Goal: Information Seeking & Learning: Learn about a topic

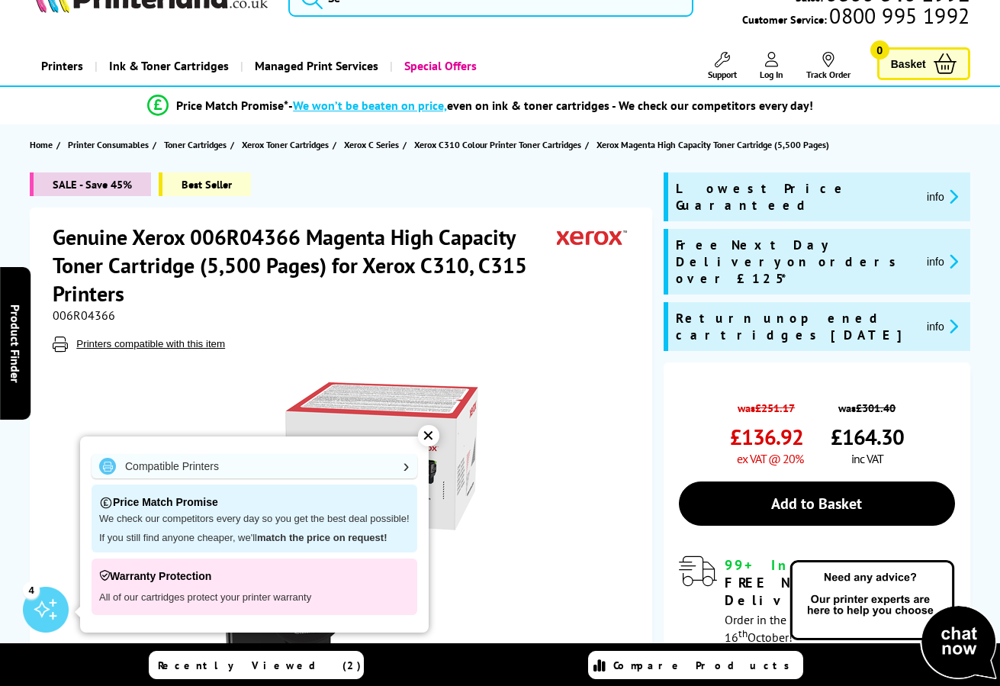
scroll to position [76, 0]
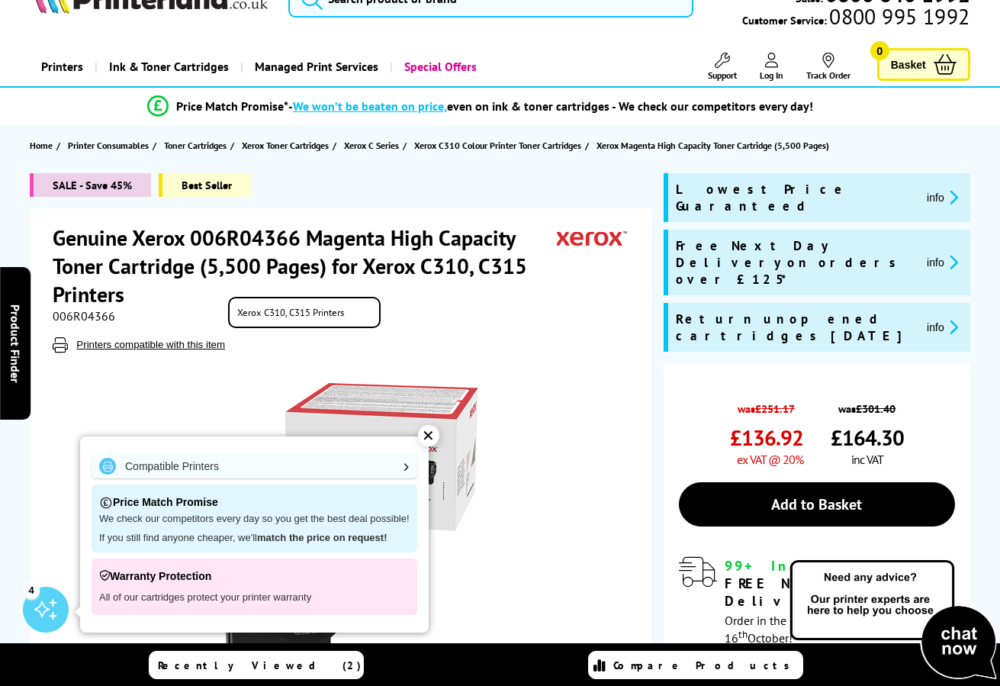
click at [599, 337] on span "Printers compatible with this item" at bounding box center [343, 344] width 580 height 15
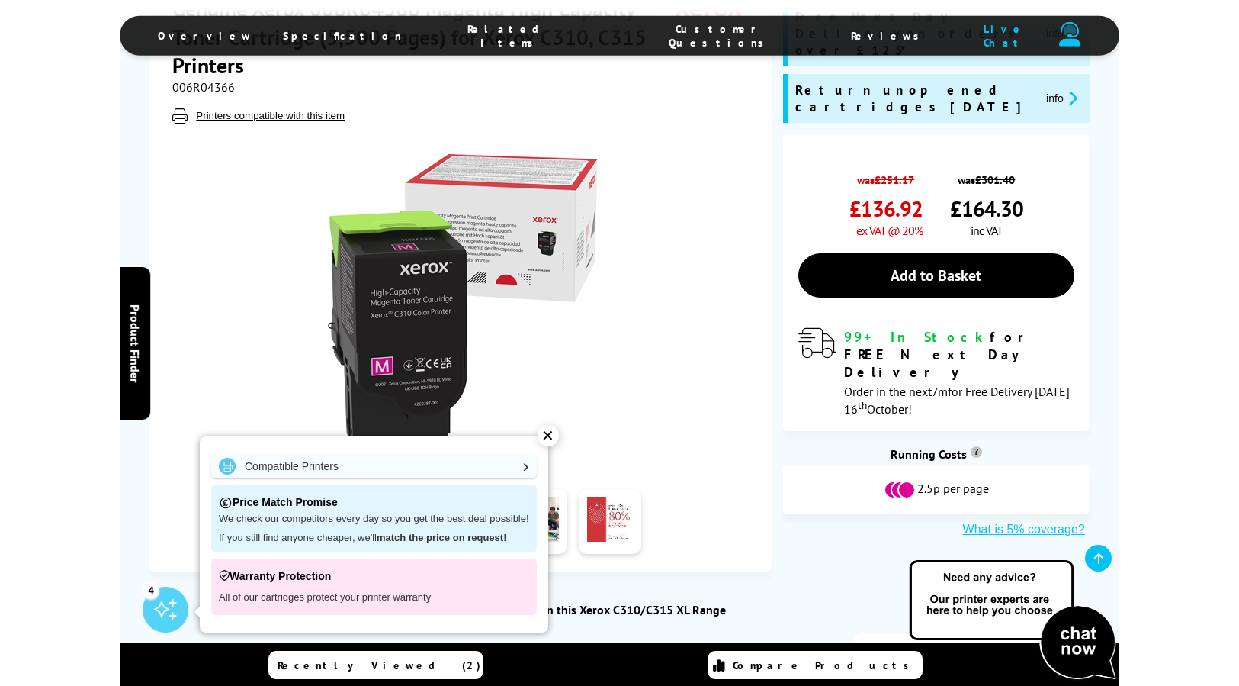
scroll to position [0, 0]
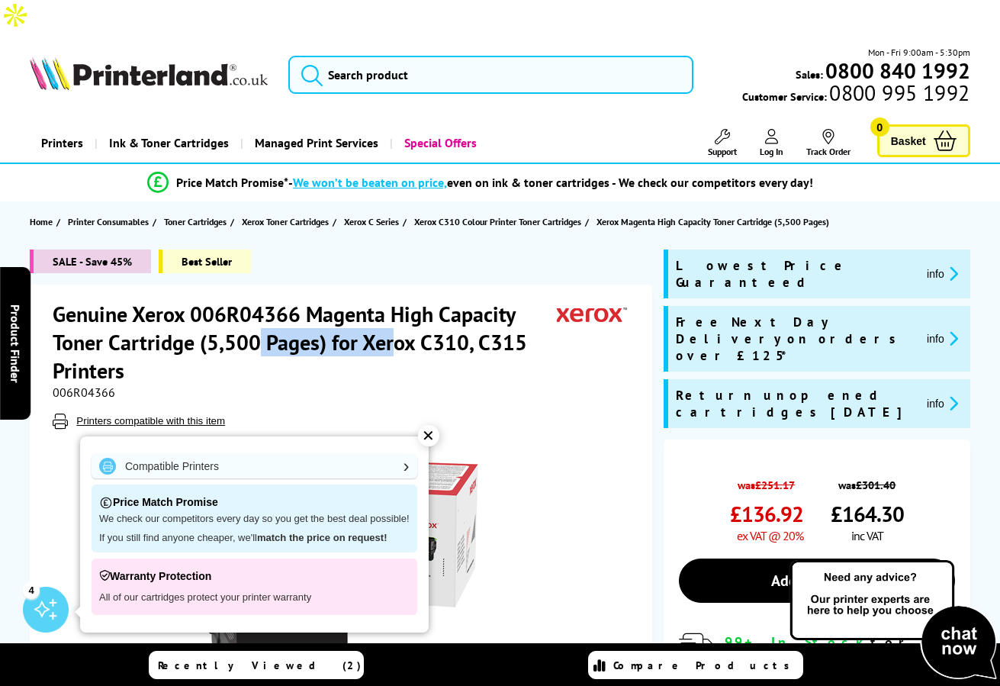
drag, startPoint x: 258, startPoint y: 313, endPoint x: 400, endPoint y: 310, distance: 141.9
click at [400, 310] on h1 "Genuine Xerox 006R04366 Magenta High Capacity Toner Cartridge (5,500 Pages) for…" at bounding box center [305, 342] width 504 height 85
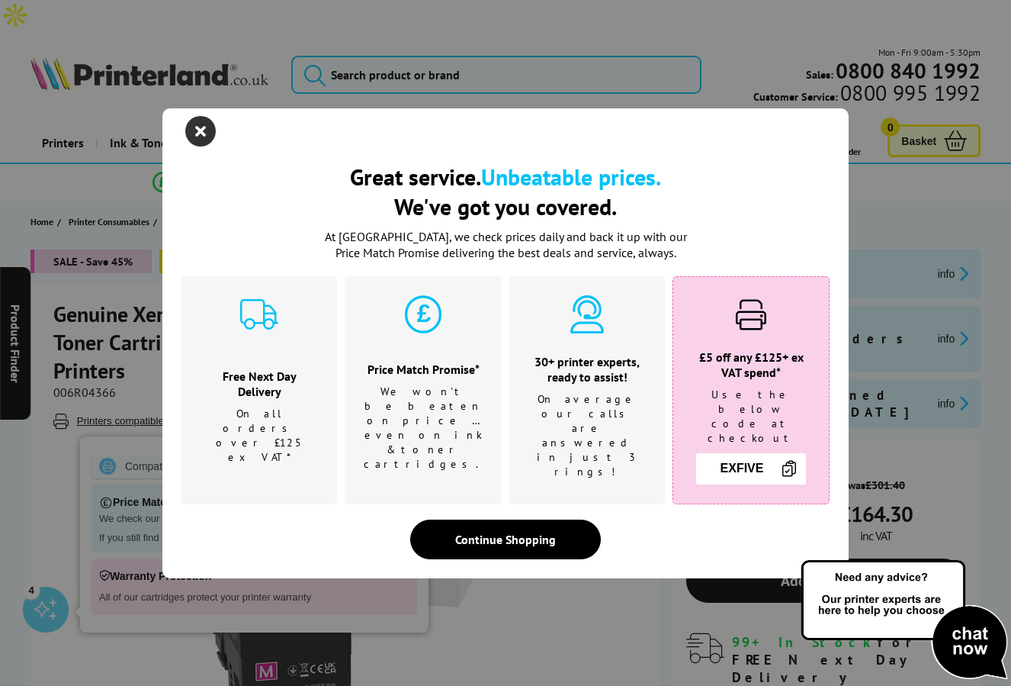
click at [207, 146] on icon "close modal" at bounding box center [200, 131] width 31 height 31
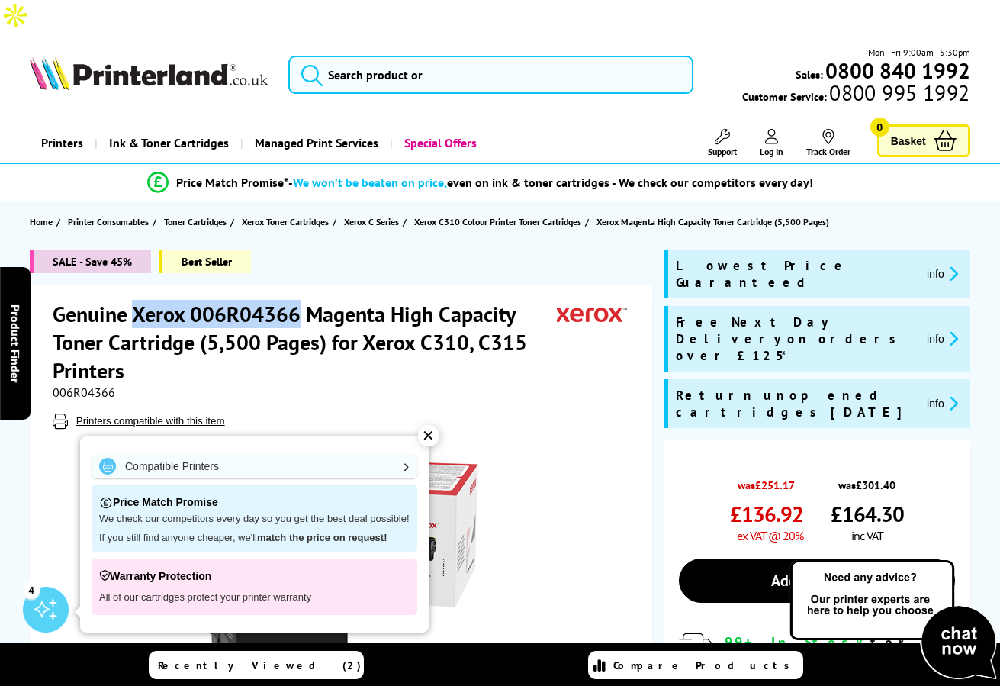
drag, startPoint x: 146, startPoint y: 276, endPoint x: 300, endPoint y: 270, distance: 154.9
click at [300, 300] on h1 "Genuine Xerox 006R04366 Magenta High Capacity Toner Cartridge (5,500 Pages) for…" at bounding box center [305, 342] width 504 height 85
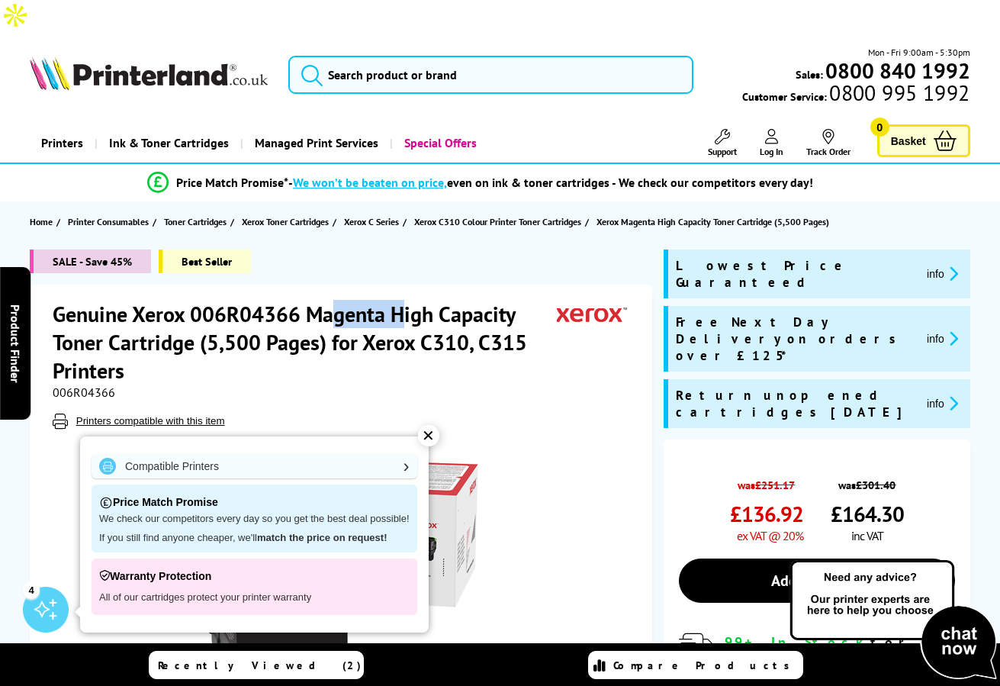
drag, startPoint x: 384, startPoint y: 284, endPoint x: 225, endPoint y: 278, distance: 159.5
click at [322, 300] on h1 "Genuine Xerox 006R04366 Magenta High Capacity Toner Cartridge (5,500 Pages) for…" at bounding box center [305, 342] width 504 height 85
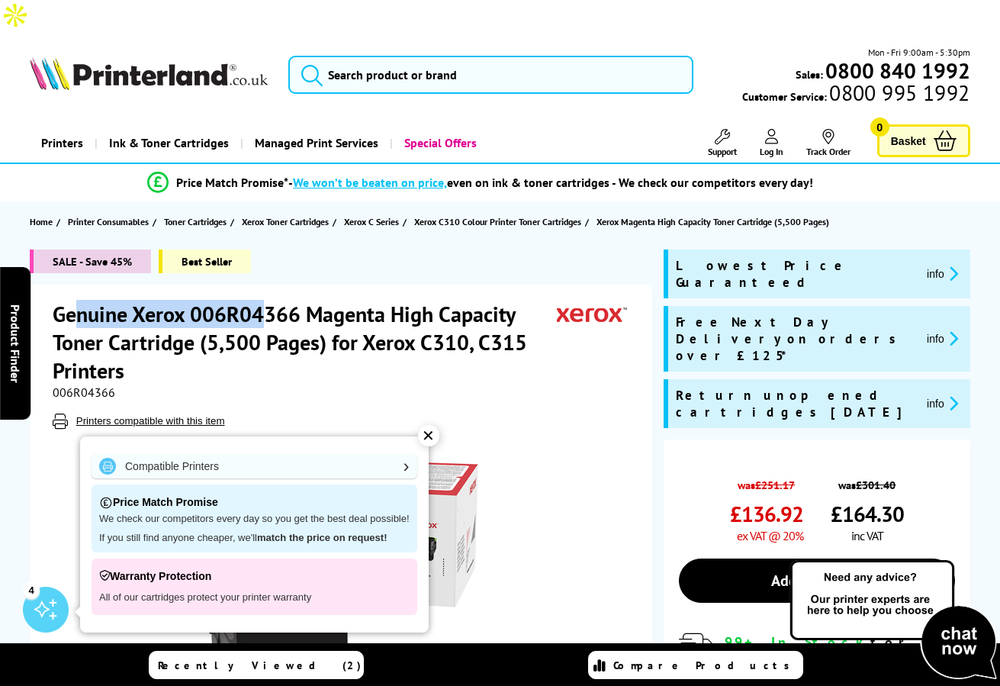
drag, startPoint x: 249, startPoint y: 285, endPoint x: 312, endPoint y: 305, distance: 66.3
click at [262, 300] on h1 "Genuine Xerox 006R04366 Magenta High Capacity Toner Cartridge (5,500 Pages) for…" at bounding box center [305, 342] width 504 height 85
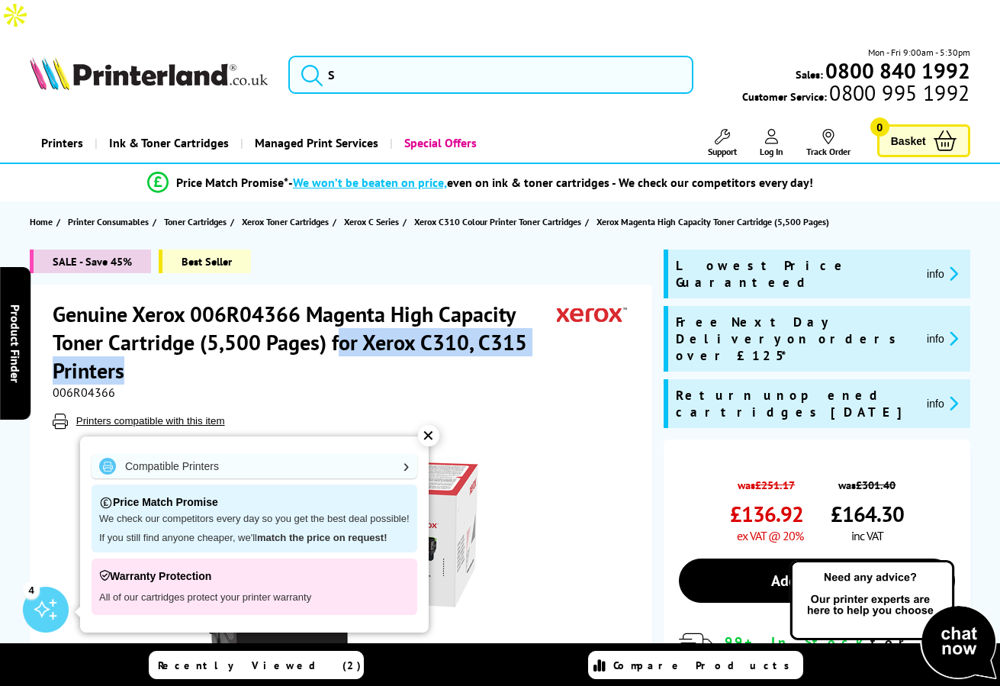
click at [425, 326] on h1 "Genuine Xerox 006R04366 Magenta High Capacity Toner Cartridge (5,500 Pages) for…" at bounding box center [305, 342] width 504 height 85
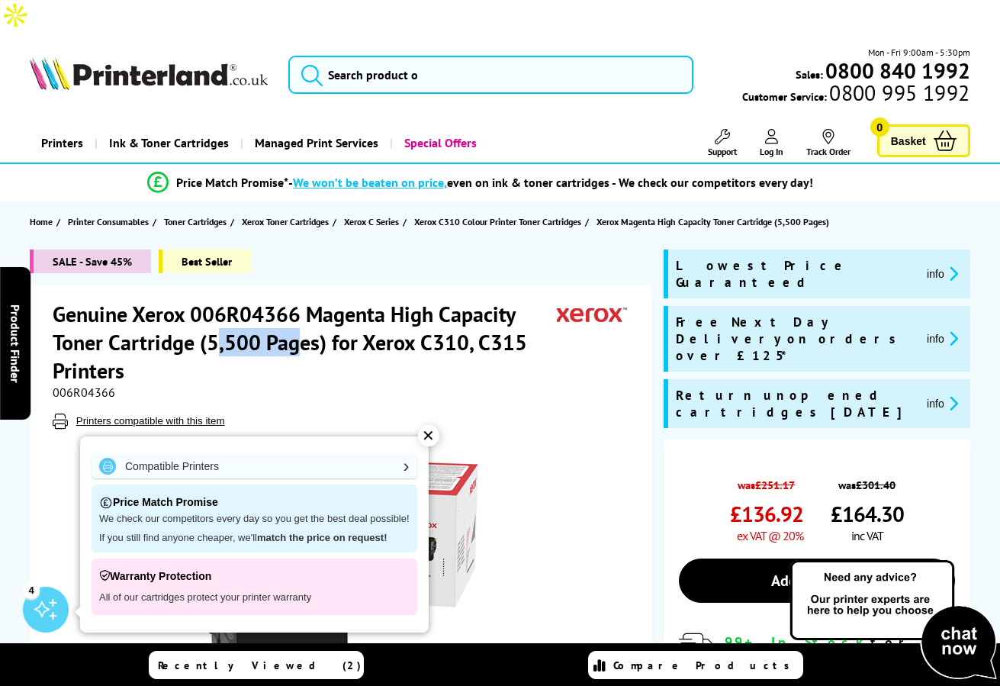
drag, startPoint x: 215, startPoint y: 300, endPoint x: 340, endPoint y: 310, distance: 125.5
click at [339, 310] on h1 "Genuine Xerox 006R04366 Magenta High Capacity Toner Cartridge (5,500 Pages) for…" at bounding box center [305, 342] width 504 height 85
click at [421, 313] on h1 "Genuine Xerox 006R04366 Magenta High Capacity Toner Cartridge (5,500 Pages) for…" at bounding box center [305, 342] width 504 height 85
drag, startPoint x: 292, startPoint y: 286, endPoint x: 384, endPoint y: 292, distance: 92.5
click at [364, 300] on h1 "Genuine Xerox 006R04366 Magenta High Capacity Toner Cartridge (5,500 Pages) for…" at bounding box center [305, 342] width 504 height 85
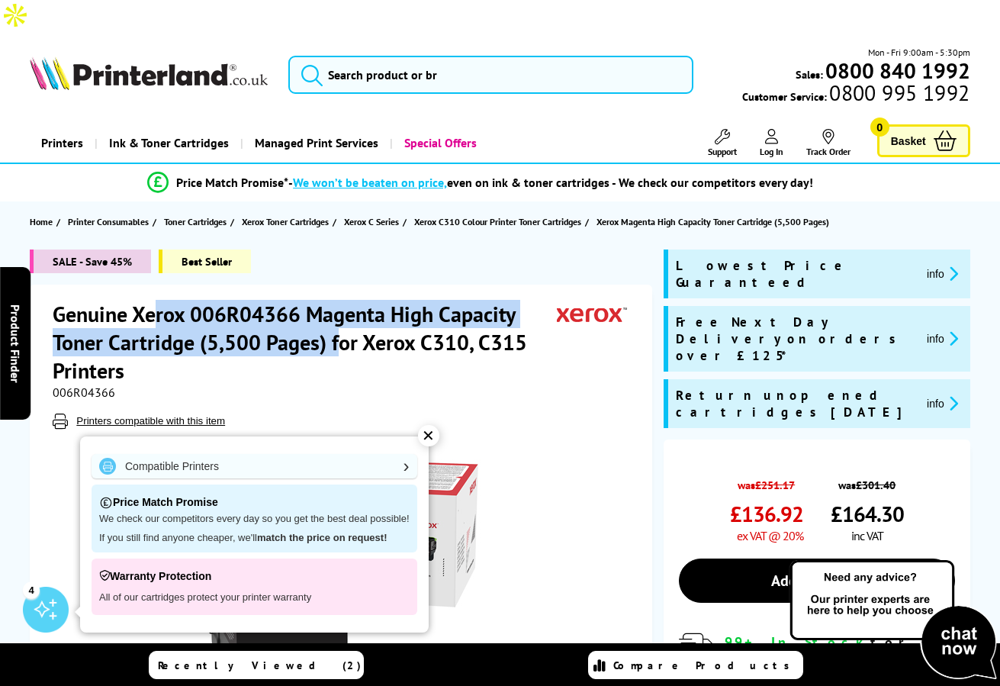
drag, startPoint x: 195, startPoint y: 284, endPoint x: 353, endPoint y: 297, distance: 158.4
click at [352, 300] on h1 "Genuine Xerox 006R04366 Magenta High Capacity Toner Cartridge (5,500 Pages) for…" at bounding box center [305, 342] width 504 height 85
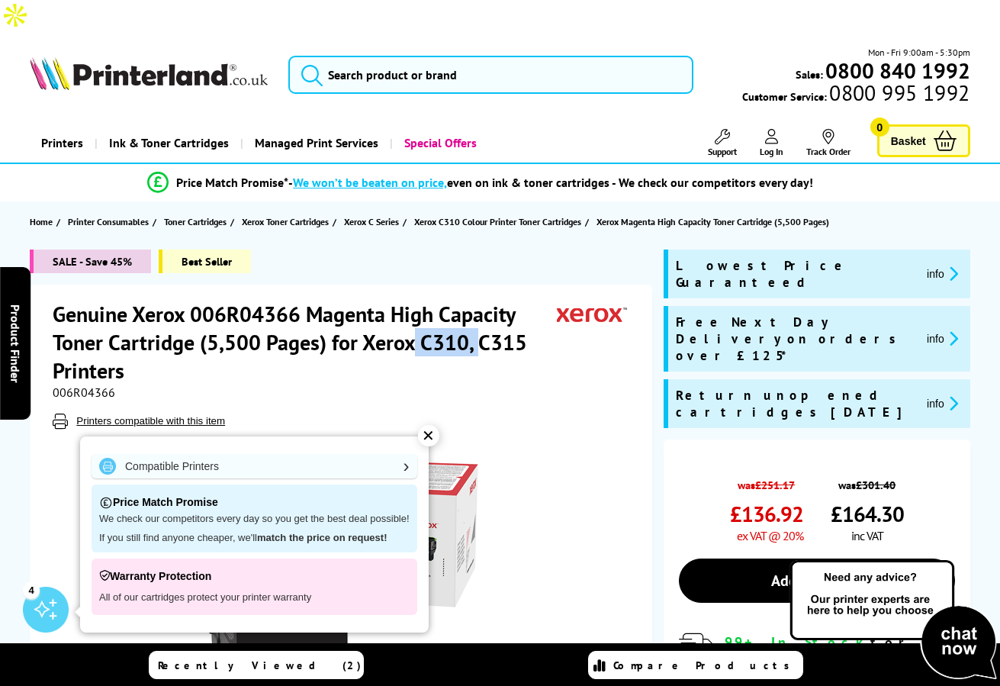
drag, startPoint x: 393, startPoint y: 310, endPoint x: 252, endPoint y: 289, distance: 142.6
click at [352, 304] on h1 "Genuine Xerox 006R04366 Magenta High Capacity Toner Cartridge (5,500 Pages) for…" at bounding box center [305, 342] width 504 height 85
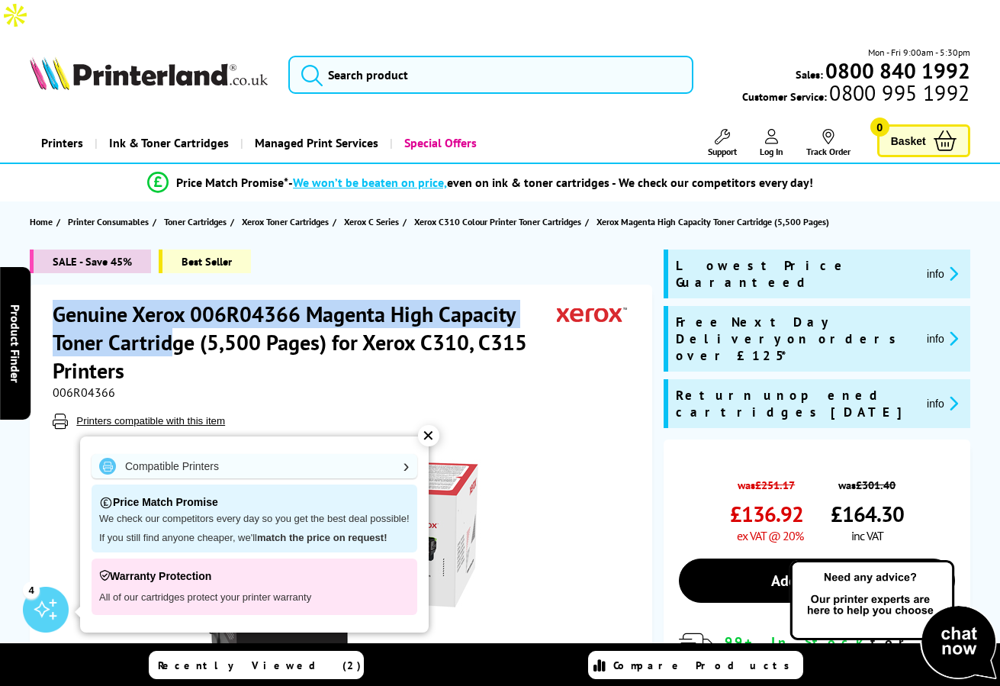
drag, startPoint x: 57, startPoint y: 280, endPoint x: 286, endPoint y: 330, distance: 234.2
click at [269, 328] on h1 "Genuine Xerox 006R04366 Magenta High Capacity Toner Cartridge (5,500 Pages) for…" at bounding box center [305, 342] width 504 height 85
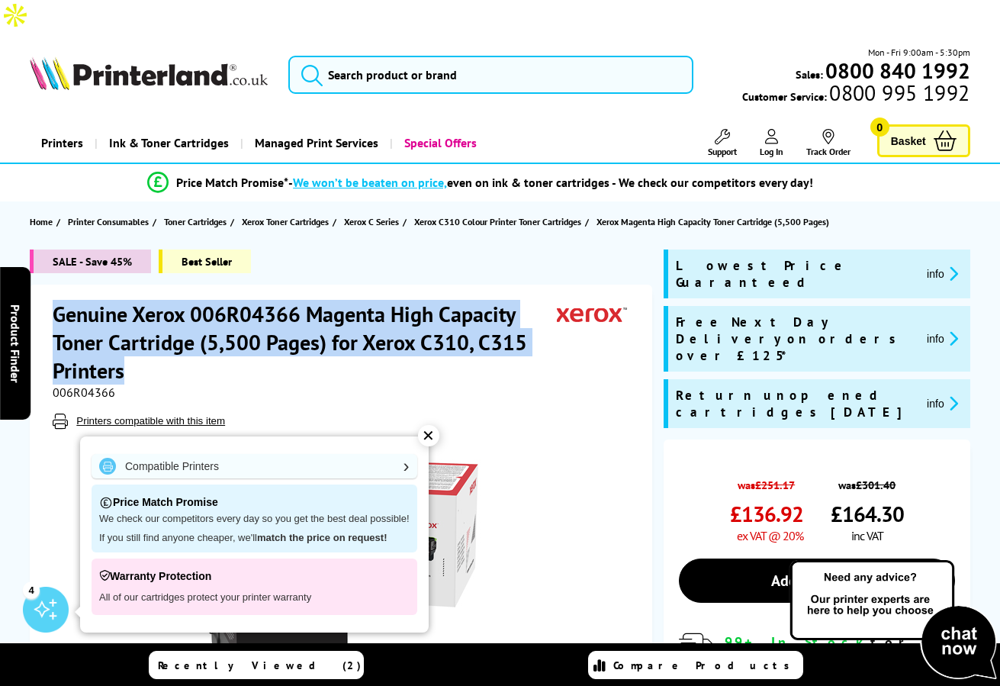
click at [424, 308] on h1 "Genuine Xerox 006R04366 Magenta High Capacity Toner Cartridge (5,500 Pages) for…" at bounding box center [305, 342] width 504 height 85
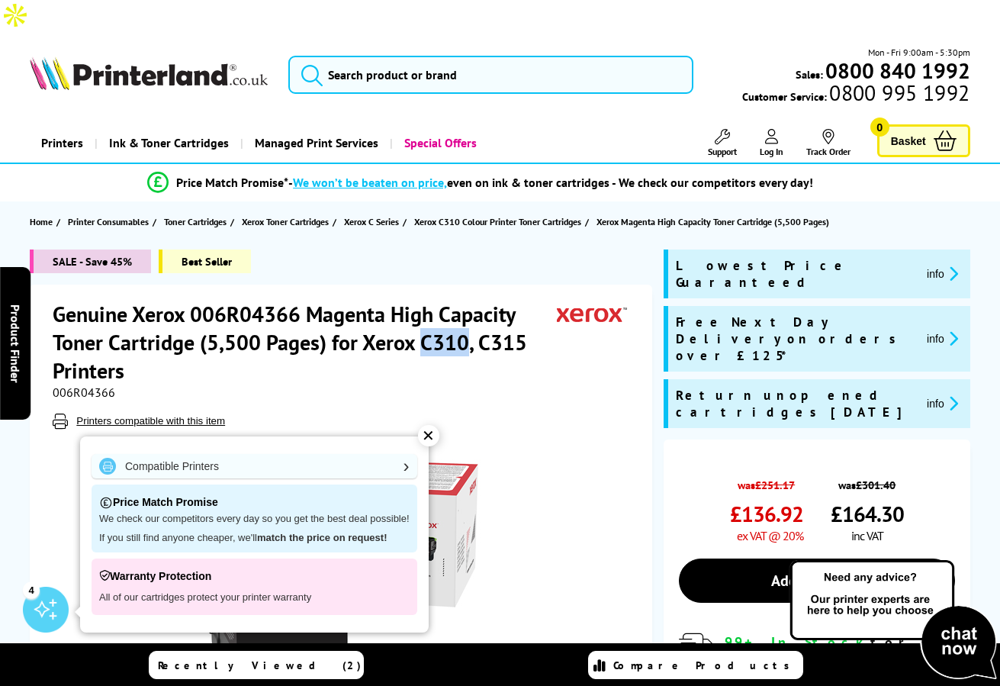
click at [424, 308] on h1 "Genuine Xerox 006R04366 Magenta High Capacity Toner Cartridge (5,500 Pages) for…" at bounding box center [305, 342] width 504 height 85
click at [471, 300] on h1 "Genuine Xerox 006R04366 Magenta High Capacity Toner Cartridge (5,500 Pages) for…" at bounding box center [305, 342] width 504 height 85
click at [464, 309] on h1 "Genuine Xerox 006R04366 Magenta High Capacity Toner Cartridge (5,500 Pages) for…" at bounding box center [305, 342] width 504 height 85
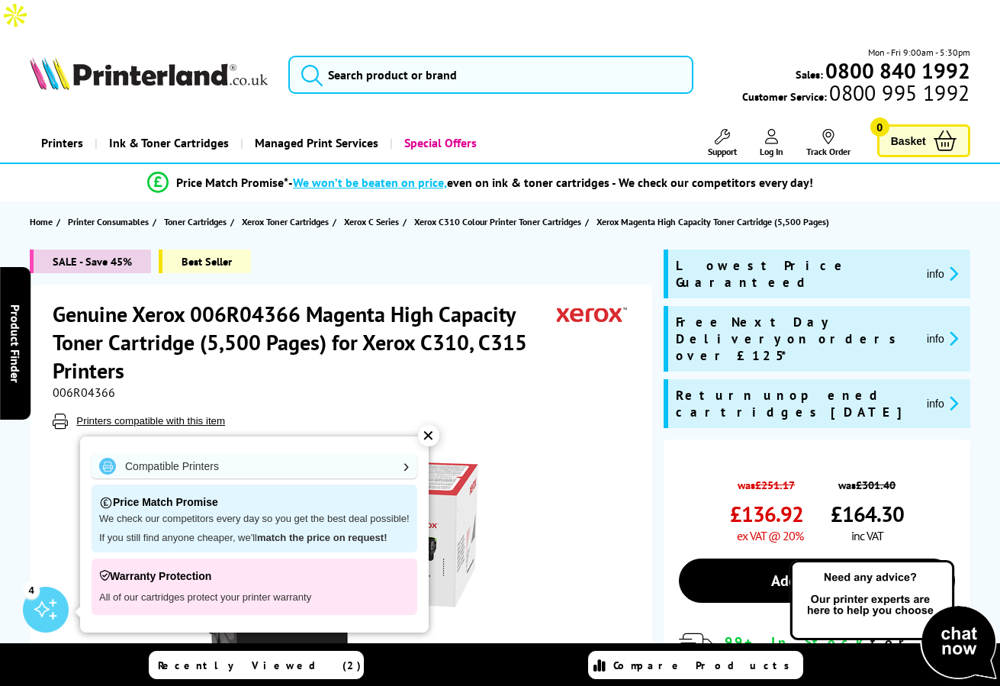
click at [505, 317] on h1 "Genuine Xerox 006R04366 Magenta High Capacity Toner Cartridge (5,500 Pages) for…" at bounding box center [305, 342] width 504 height 85
drag, startPoint x: 393, startPoint y: 282, endPoint x: 507, endPoint y: 278, distance: 113.7
click at [507, 300] on h1 "Genuine Xerox 006R04366 Magenta High Capacity Toner Cartridge (5,500 Pages) for…" at bounding box center [305, 342] width 504 height 85
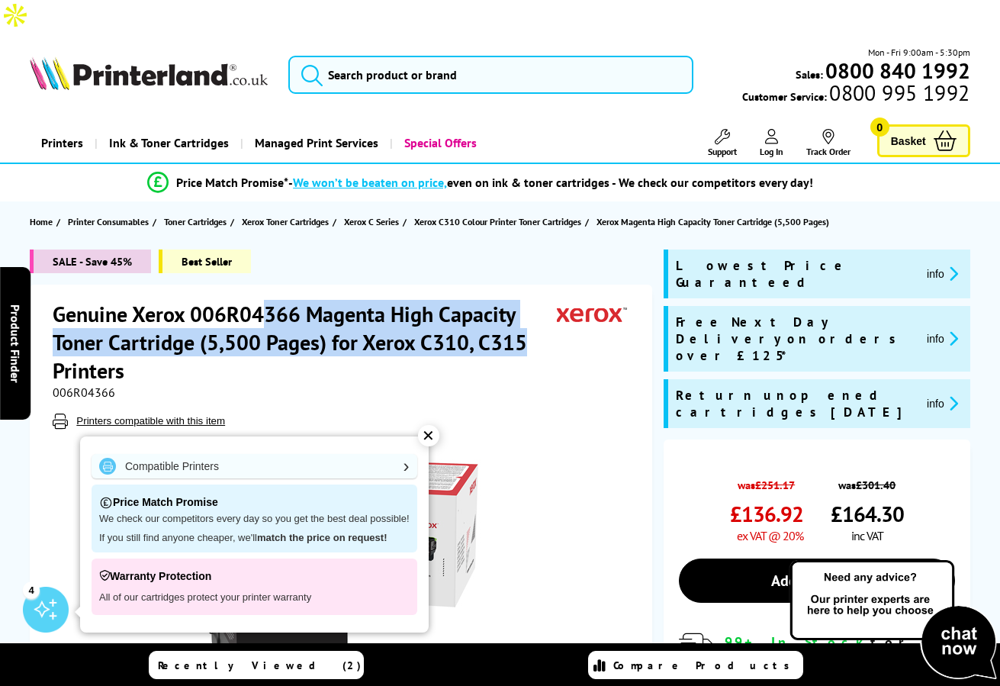
drag, startPoint x: 523, startPoint y: 304, endPoint x: 259, endPoint y: 290, distance: 264.2
click at [259, 300] on h1 "Genuine Xerox 006R04366 Magenta High Capacity Toner Cartridge (5,500 Pages) for…" at bounding box center [305, 342] width 504 height 85
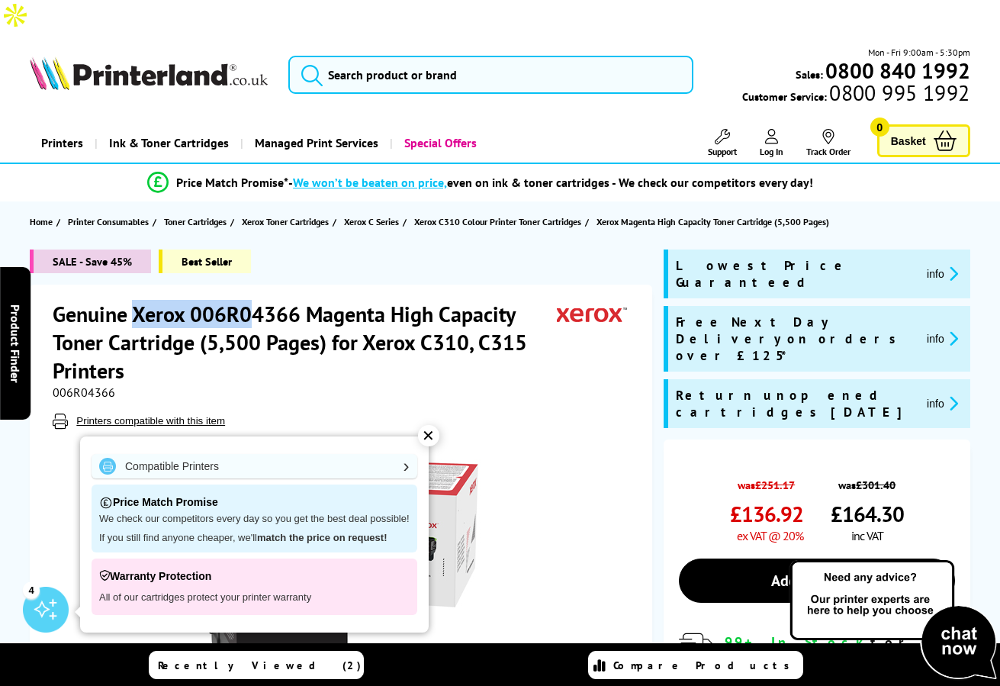
drag, startPoint x: 132, startPoint y: 284, endPoint x: 313, endPoint y: 284, distance: 181.5
click at [313, 300] on h1 "Genuine Xerox 006R04366 Magenta High Capacity Toner Cartridge (5,500 Pages) for…" at bounding box center [305, 342] width 504 height 85
click at [358, 300] on h1 "Genuine Xerox 006R04366 Magenta High Capacity Toner Cartridge (5,500 Pages) for…" at bounding box center [305, 342] width 504 height 85
click at [472, 300] on h1 "Genuine Xerox 006R04366 Magenta High Capacity Toner Cartridge (5,500 Pages) for…" at bounding box center [305, 342] width 504 height 85
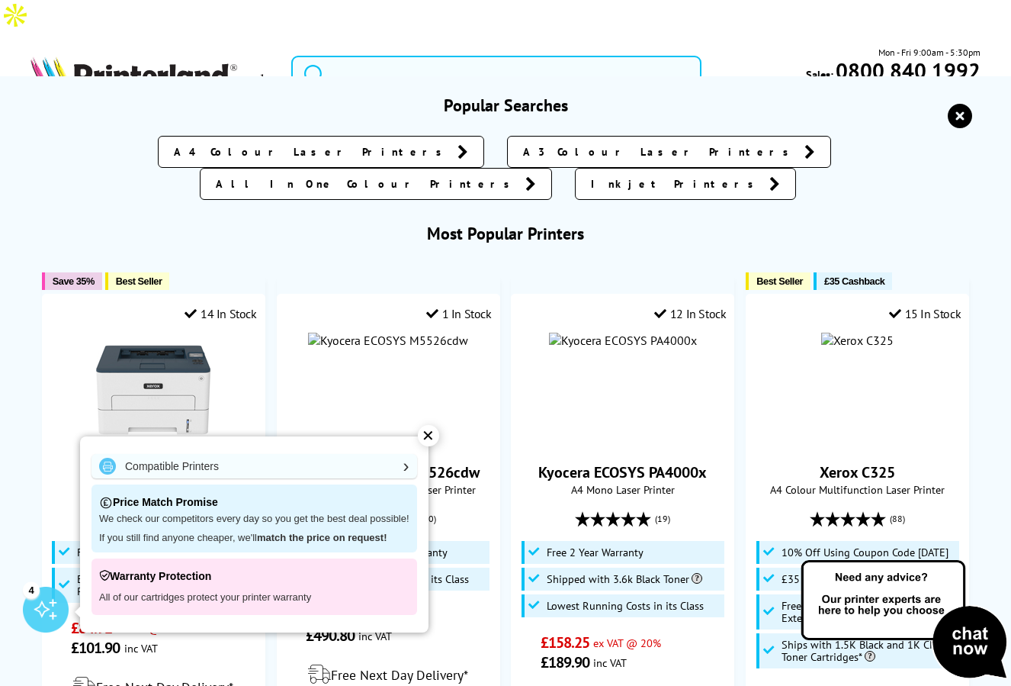
click at [368, 56] on input "search" at bounding box center [496, 75] width 410 height 38
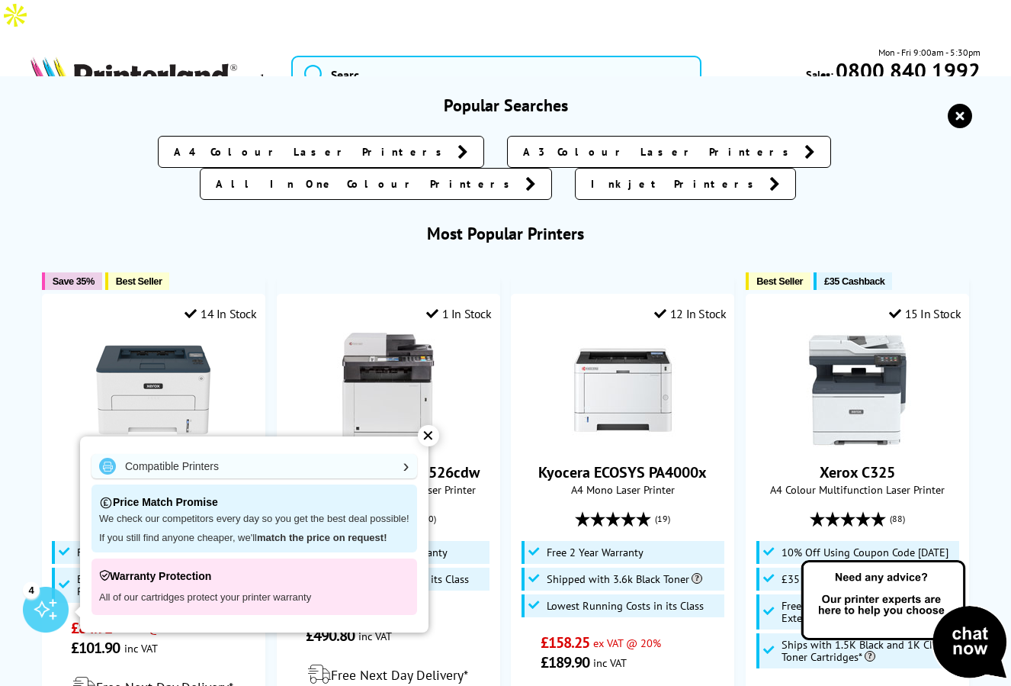
click at [106, 143] on div "A4 Colour Laser Printers A3 Colour Laser Printers All In One Colour Printers In…" at bounding box center [506, 164] width 950 height 72
click at [425, 435] on div "✕" at bounding box center [428, 435] width 21 height 21
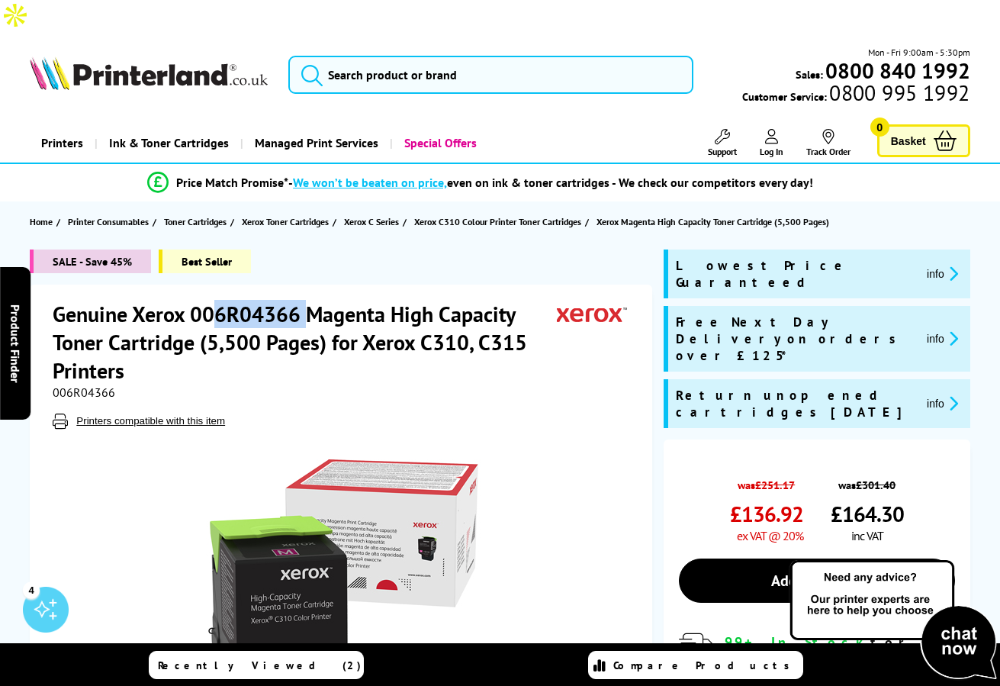
drag, startPoint x: 210, startPoint y: 287, endPoint x: 310, endPoint y: 281, distance: 100.8
click at [310, 300] on h1 "Genuine Xerox 006R04366 Magenta High Capacity Toner Cartridge (5,500 Pages) for…" at bounding box center [305, 342] width 504 height 85
drag, startPoint x: 193, startPoint y: 281, endPoint x: 447, endPoint y: 275, distance: 254.0
click at [447, 300] on h1 "Genuine Xerox 006R04366 Magenta High Capacity Toner Cartridge (5,500 Pages) for…" at bounding box center [305, 342] width 504 height 85
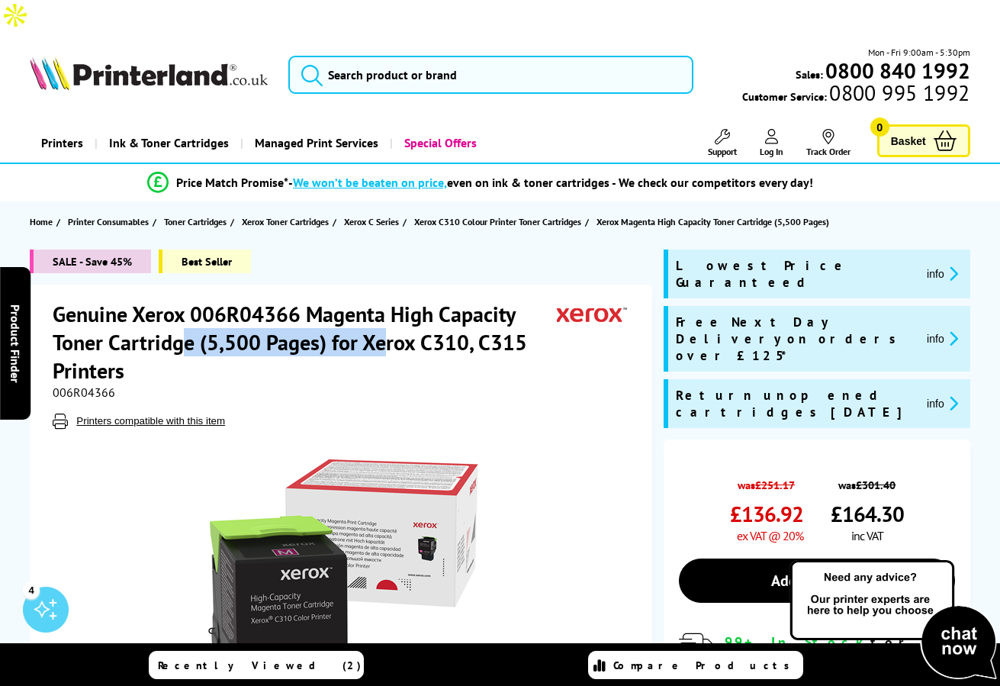
drag, startPoint x: 180, startPoint y: 317, endPoint x: 380, endPoint y: 309, distance: 200.0
click at [380, 309] on h1 "Genuine Xerox 006R04366 Magenta High Capacity Toner Cartridge (5,500 Pages) for…" at bounding box center [305, 342] width 504 height 85
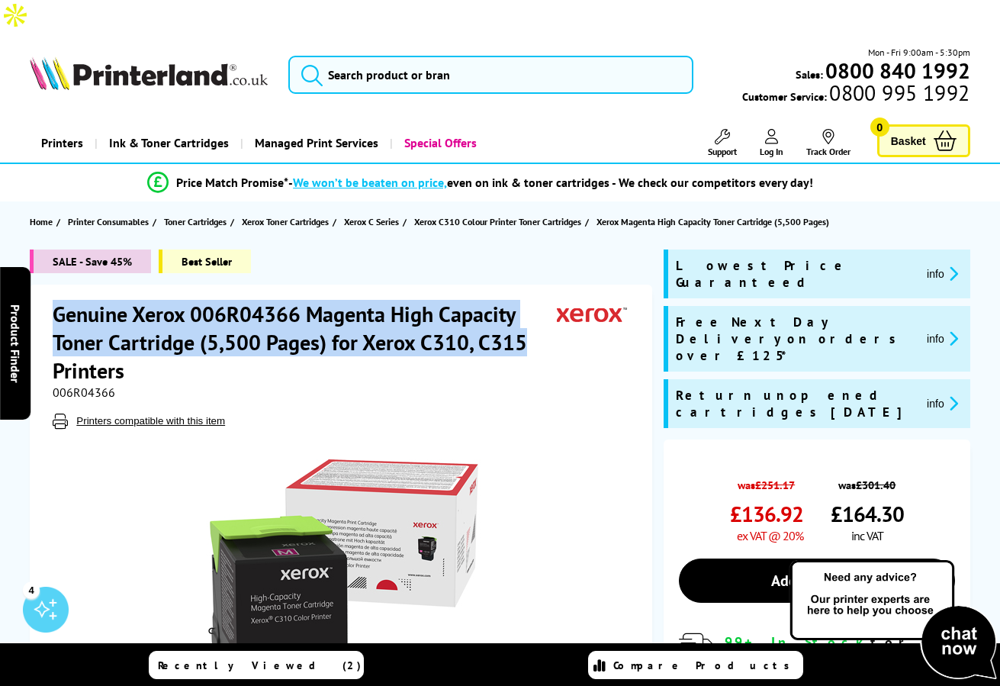
drag, startPoint x: 532, startPoint y: 312, endPoint x: 70, endPoint y: 296, distance: 462.4
click at [55, 300] on h1 "Genuine Xerox 006R04366 Magenta High Capacity Toner Cartridge (5,500 Pages) for…" at bounding box center [305, 342] width 504 height 85
click at [165, 300] on h1 "Genuine Xerox 006R04366 Magenta High Capacity Toner Cartridge (5,500 Pages) for…" at bounding box center [305, 342] width 504 height 85
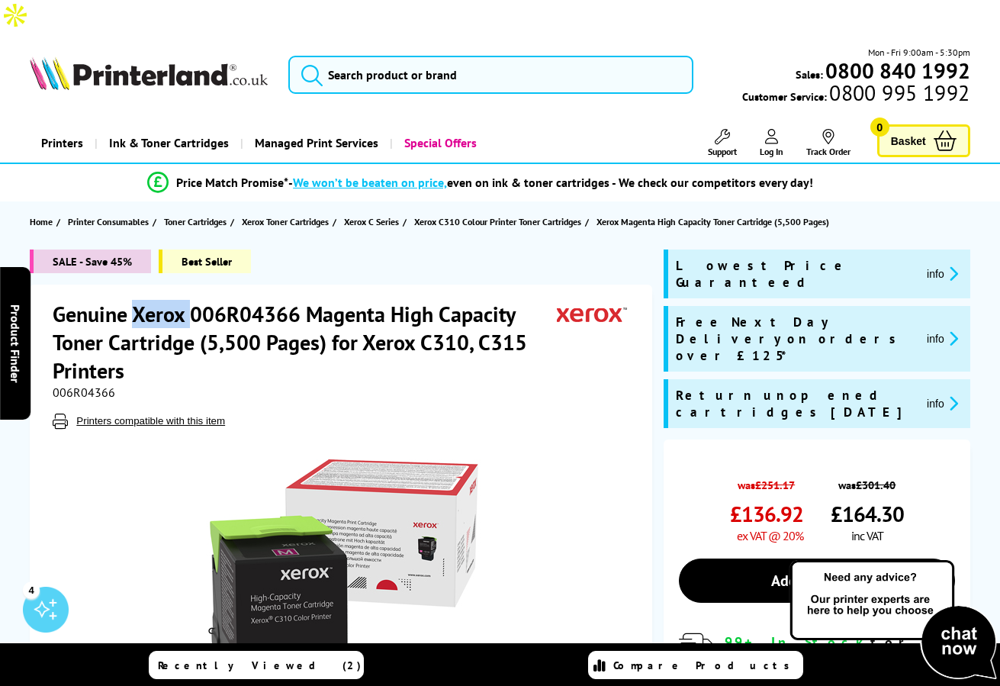
click at [165, 300] on h1 "Genuine Xerox 006R04366 Magenta High Capacity Toner Cartridge (5,500 Pages) for…" at bounding box center [305, 342] width 504 height 85
click at [278, 300] on h1 "Genuine Xerox 006R04366 Magenta High Capacity Toner Cartridge (5,500 Pages) for…" at bounding box center [305, 342] width 504 height 85
drag, startPoint x: 278, startPoint y: 272, endPoint x: 309, endPoint y: 275, distance: 31.3
click at [278, 300] on h1 "Genuine Xerox 006R04366 Magenta High Capacity Toner Cartridge (5,500 Pages) for…" at bounding box center [305, 342] width 504 height 85
click at [381, 300] on h1 "Genuine Xerox 006R04366 Magenta High Capacity Toner Cartridge (5,500 Pages) for…" at bounding box center [305, 342] width 504 height 85
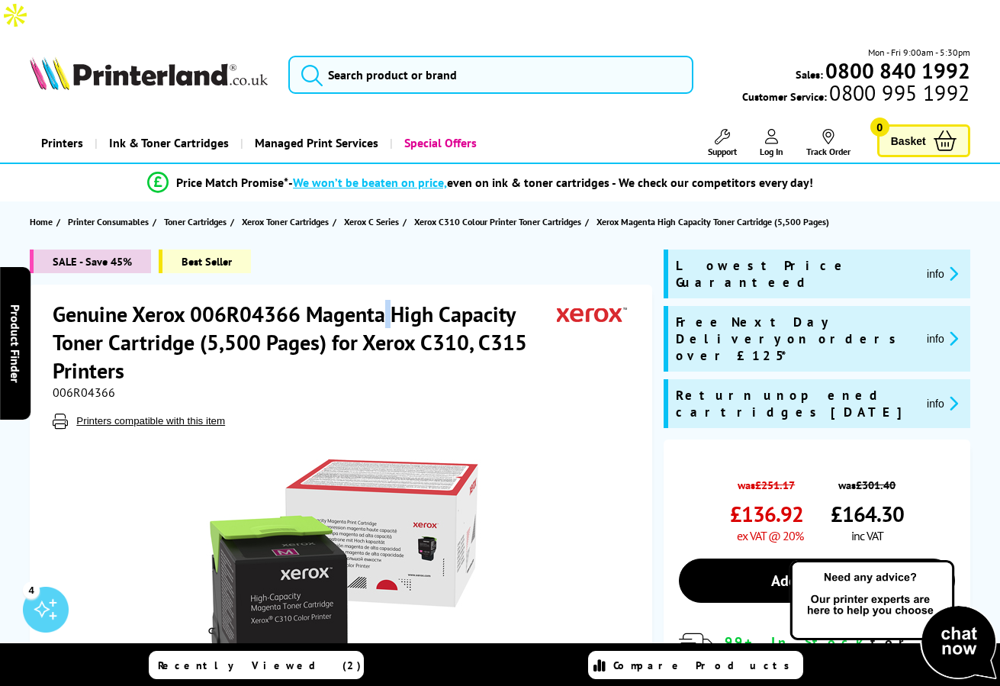
click at [381, 300] on h1 "Genuine Xerox 006R04366 Magenta High Capacity Toner Cartridge (5,500 Pages) for…" at bounding box center [305, 342] width 504 height 85
click at [479, 300] on h1 "Genuine Xerox 006R04366 Magenta High Capacity Toner Cartridge (5,500 Pages) for…" at bounding box center [305, 342] width 504 height 85
click at [344, 300] on h1 "Genuine Xerox 006R04366 Magenta High Capacity Toner Cartridge (5,500 Pages) for…" at bounding box center [305, 342] width 504 height 85
click at [421, 300] on h1 "Genuine Xerox 006R04366 Magenta High Capacity Toner Cartridge (5,500 Pages) for…" at bounding box center [305, 342] width 504 height 85
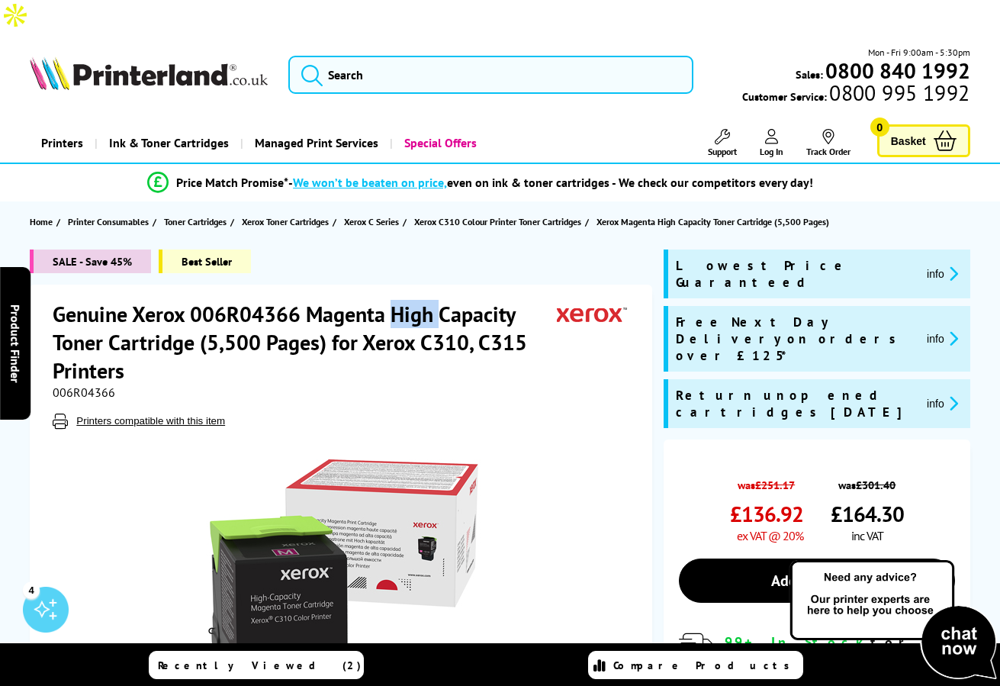
click at [421, 300] on h1 "Genuine Xerox 006R04366 Magenta High Capacity Toner Cartridge (5,500 Pages) for…" at bounding box center [305, 342] width 504 height 85
click at [332, 300] on h1 "Genuine Xerox 006R04366 Magenta High Capacity Toner Cartridge (5,500 Pages) for…" at bounding box center [305, 342] width 504 height 85
click at [465, 300] on h1 "Genuine Xerox 006R04366 Magenta High Capacity Toner Cartridge (5,500 Pages) for…" at bounding box center [305, 342] width 504 height 85
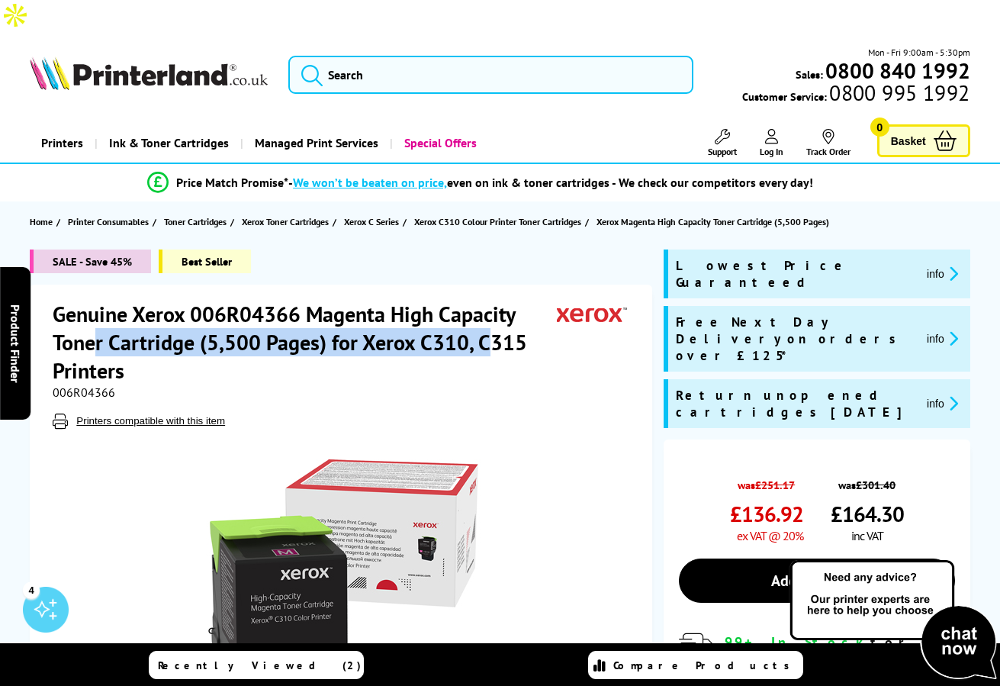
drag, startPoint x: 94, startPoint y: 311, endPoint x: 496, endPoint y: 309, distance: 401.9
click at [496, 309] on h1 "Genuine Xerox 006R04366 Magenta High Capacity Toner Cartridge (5,500 Pages) for…" at bounding box center [305, 342] width 504 height 85
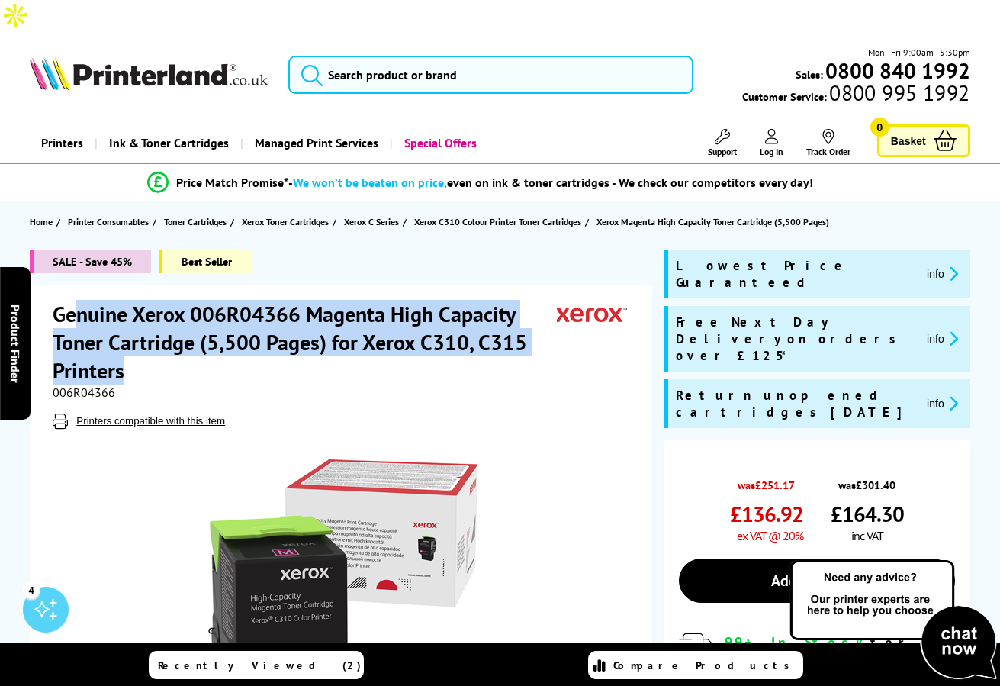
drag, startPoint x: 135, startPoint y: 342, endPoint x: 42, endPoint y: 286, distance: 108.8
click at [74, 300] on h1 "Genuine Xerox 006R04366 Magenta High Capacity Toner Cartridge (5,500 Pages) for…" at bounding box center [305, 342] width 504 height 85
drag, startPoint x: 54, startPoint y: 278, endPoint x: 134, endPoint y: 342, distance: 102.5
click at [134, 342] on h1 "Genuine Xerox 006R04366 Magenta High Capacity Toner Cartridge (5,500 Pages) for…" at bounding box center [305, 342] width 504 height 85
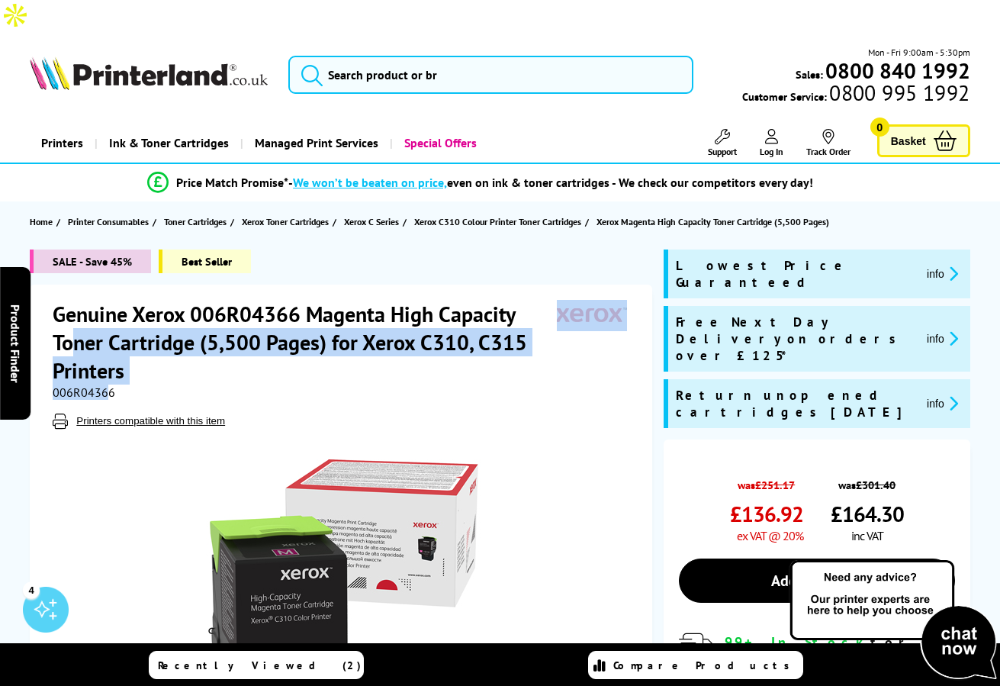
drag, startPoint x: 108, startPoint y: 360, endPoint x: 87, endPoint y: 302, distance: 61.8
click at [75, 300] on div "Genuine Xerox 006R04366 Magenta High Capacity Toner Cartridge (5,500 Pages) for…" at bounding box center [343, 364] width 580 height 129
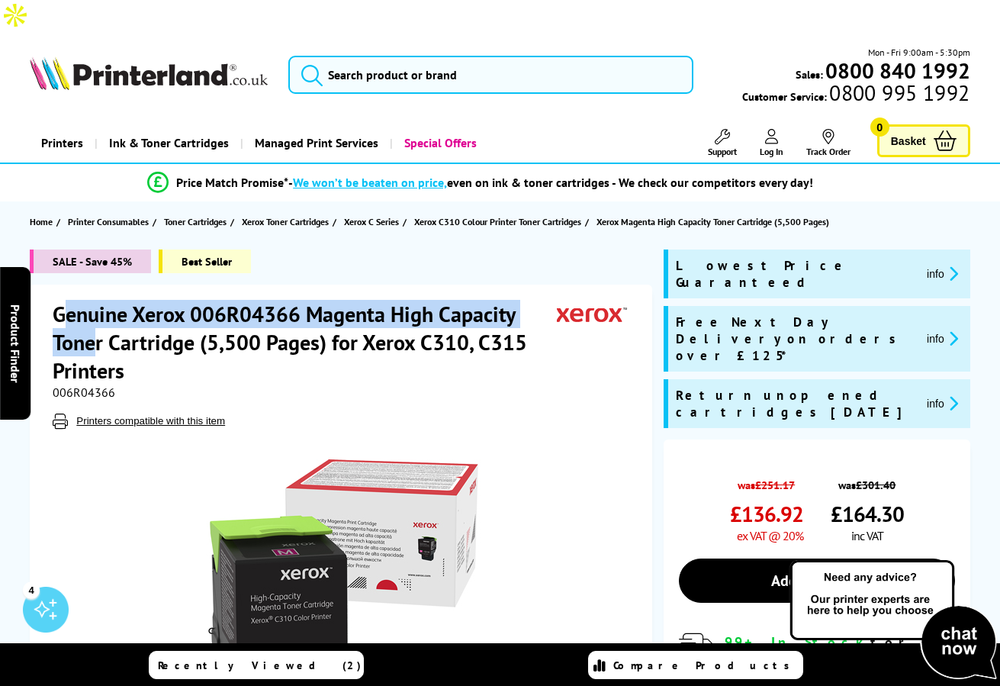
drag, startPoint x: 70, startPoint y: 273, endPoint x: 115, endPoint y: 316, distance: 62.6
click at [111, 316] on h1 "Genuine Xerox 006R04366 Magenta High Capacity Toner Cartridge (5,500 Pages) for…" at bounding box center [305, 342] width 504 height 85
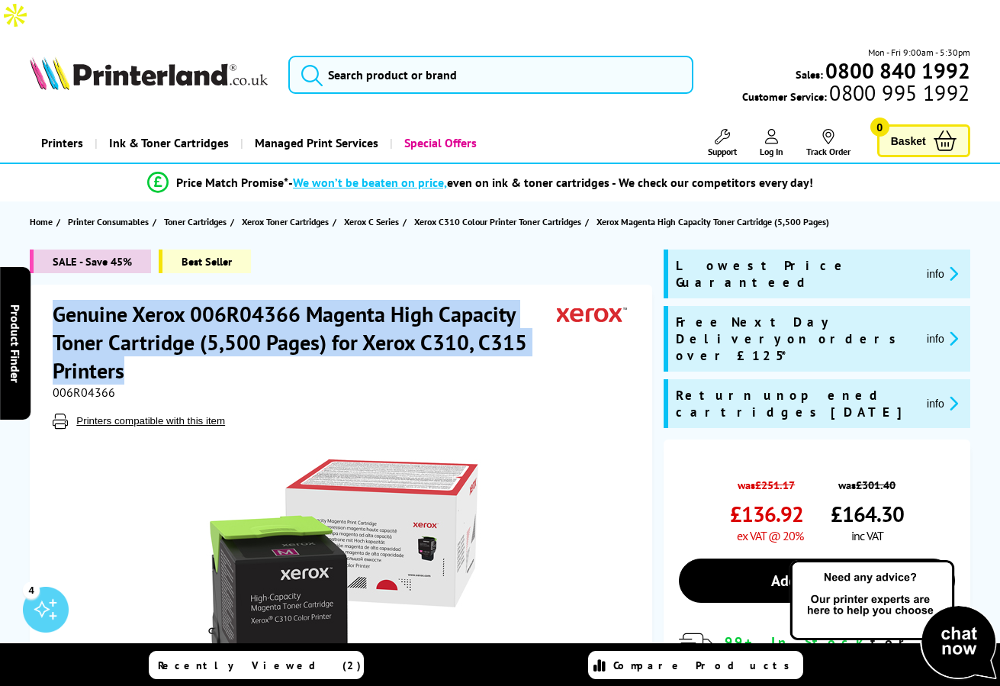
drag, startPoint x: 56, startPoint y: 283, endPoint x: 144, endPoint y: 348, distance: 109.7
click at [144, 347] on h1 "Genuine Xerox 006R04366 Magenta High Capacity Toner Cartridge (5,500 Pages) for…" at bounding box center [305, 342] width 504 height 85
drag, startPoint x: 110, startPoint y: 362, endPoint x: 64, endPoint y: 275, distance: 98.9
click at [64, 300] on div "Genuine Xerox 006R04366 Magenta High Capacity Toner Cartridge (5,500 Pages) for…" at bounding box center [343, 364] width 580 height 129
click at [262, 326] on h1 "Genuine Xerox 006R04366 Magenta High Capacity Toner Cartridge (5,500 Pages) for…" at bounding box center [305, 342] width 504 height 85
